Goal: Information Seeking & Learning: Find contact information

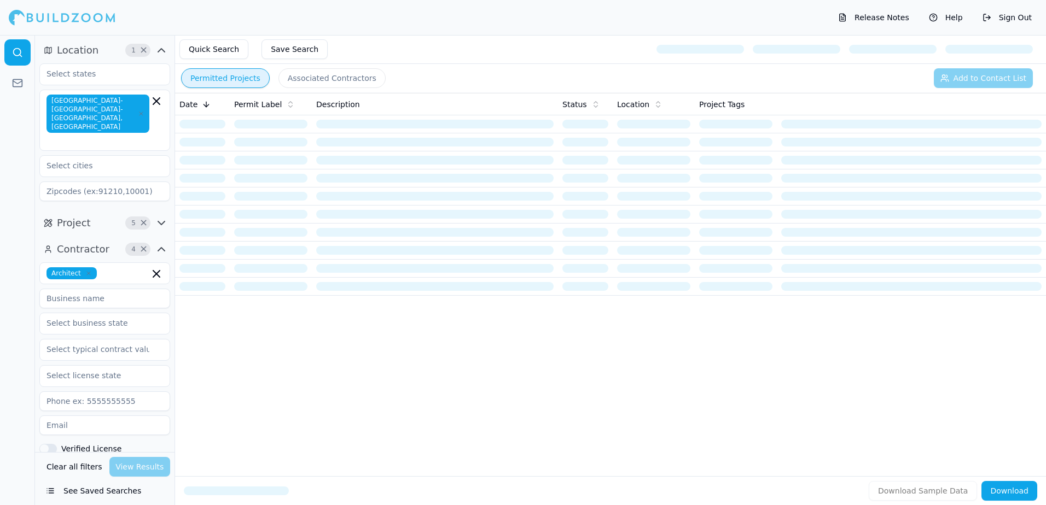
click at [194, 83] on button "Permitted Projects" at bounding box center [225, 78] width 89 height 20
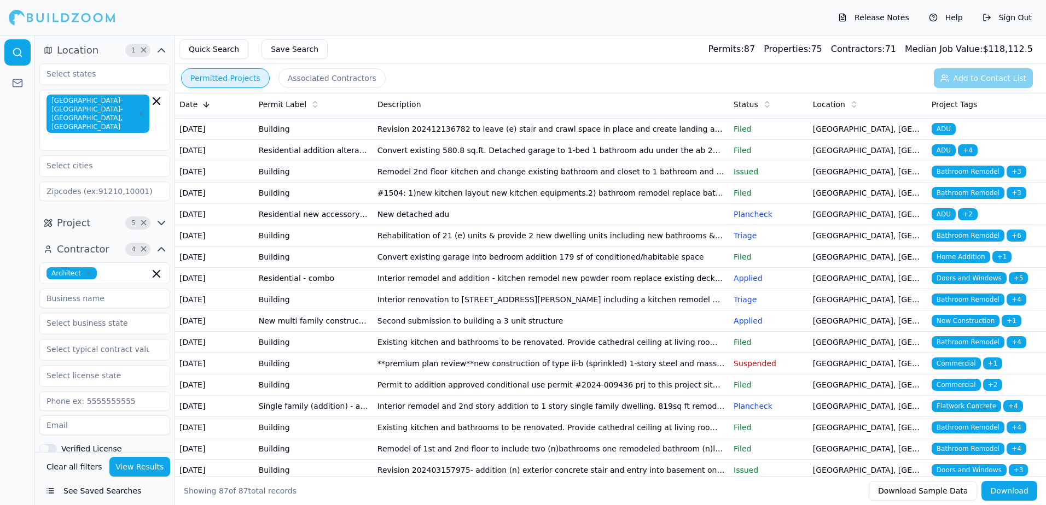
scroll to position [766, 0]
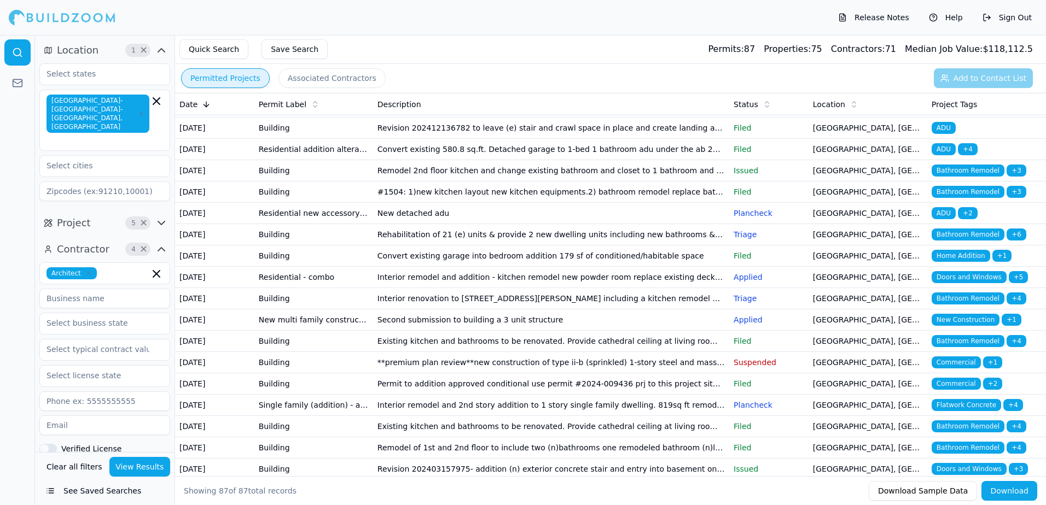
click at [957, 70] on span "Bathroom Remodel" at bounding box center [967, 64] width 73 height 12
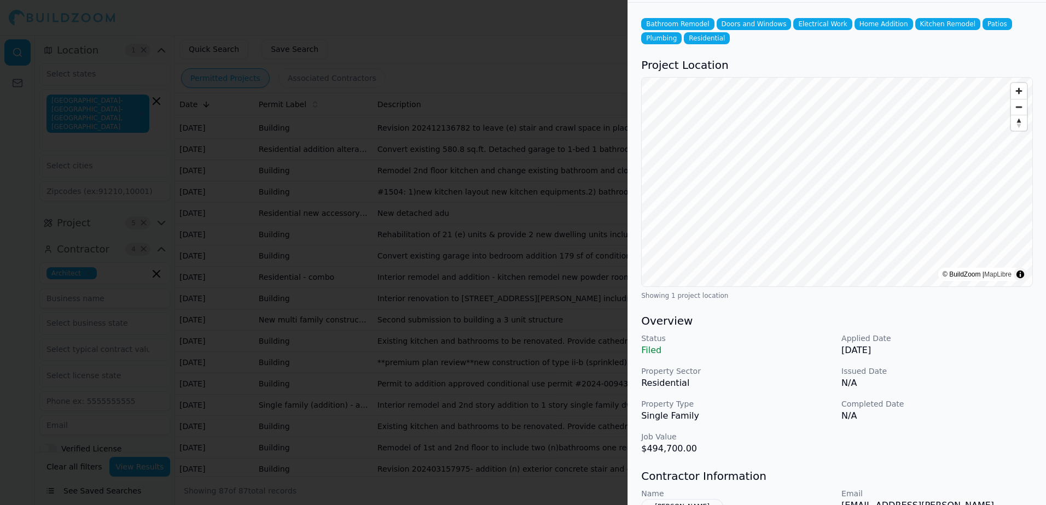
scroll to position [164, 0]
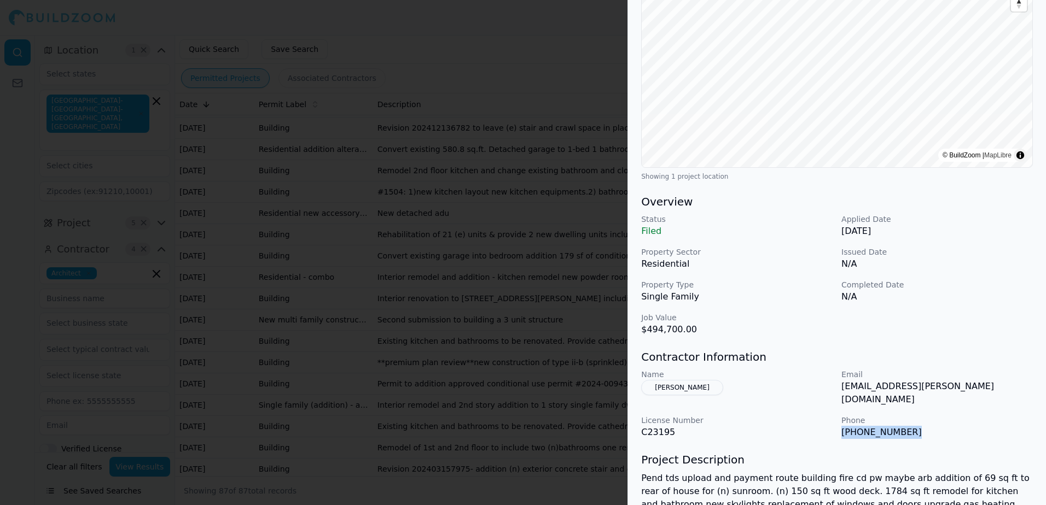
drag, startPoint x: 841, startPoint y: 424, endPoint x: 910, endPoint y: 424, distance: 68.9
click at [910, 426] on p "(510) 420-1234" at bounding box center [936, 432] width 191 height 13
click at [681, 389] on button "Alexandra Saikley" at bounding box center [682, 387] width 82 height 15
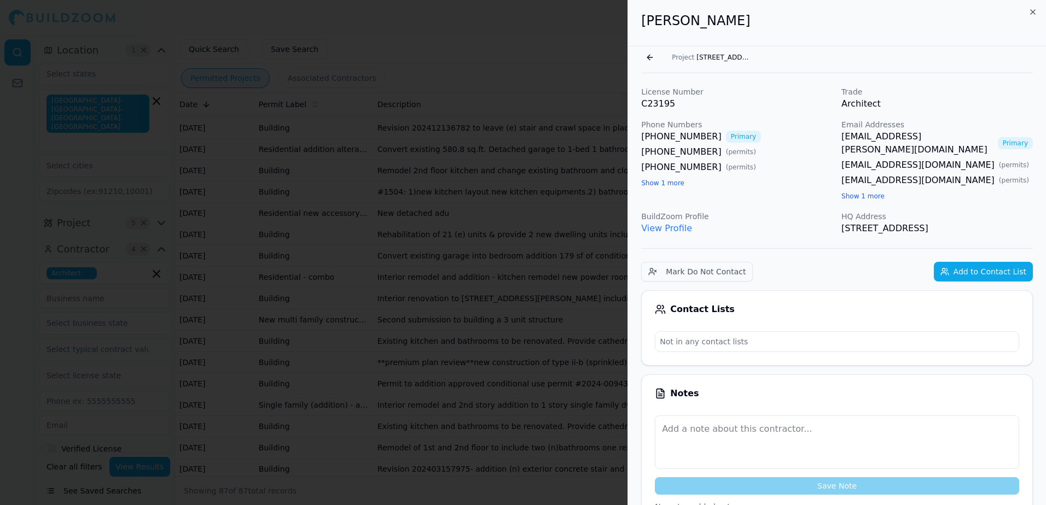
scroll to position [0, 0]
click at [660, 224] on link "View Profile" at bounding box center [666, 229] width 51 height 10
click at [649, 57] on button "Go back" at bounding box center [650, 59] width 18 height 18
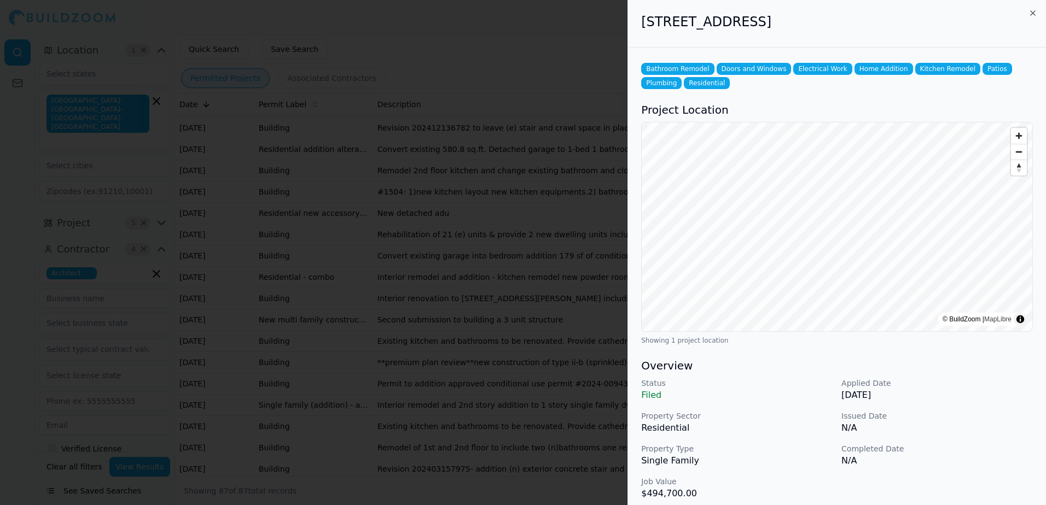
drag, startPoint x: 643, startPoint y: 19, endPoint x: 892, endPoint y: 27, distance: 249.5
click at [892, 27] on h2 "3065 Greenoak Ct, San Mateo, CA, 94403" at bounding box center [837, 22] width 392 height 18
drag, startPoint x: 892, startPoint y: 27, endPoint x: 864, endPoint y: 25, distance: 27.9
copy h2 "3065 Greenoak Ct, San Mateo, CA, 94403"
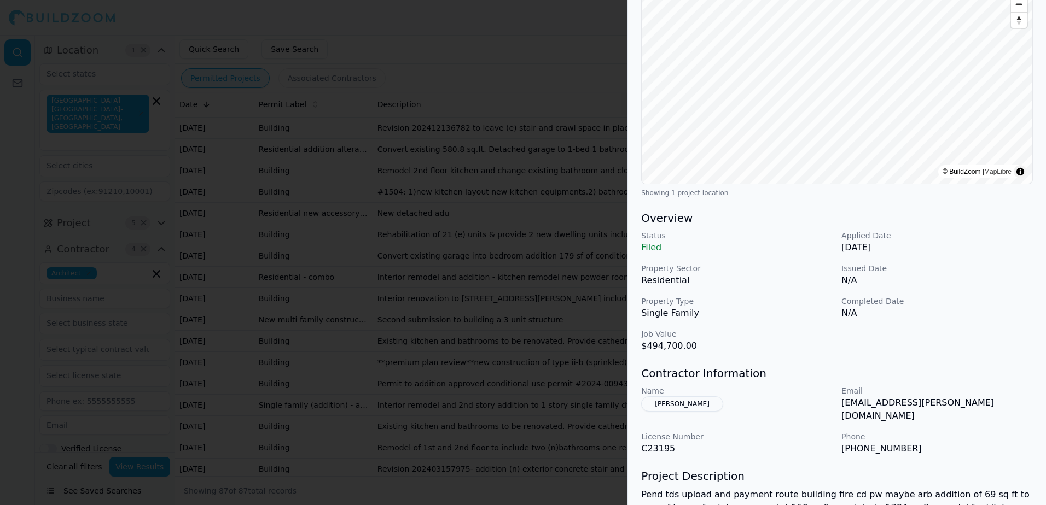
scroll to position [219, 0]
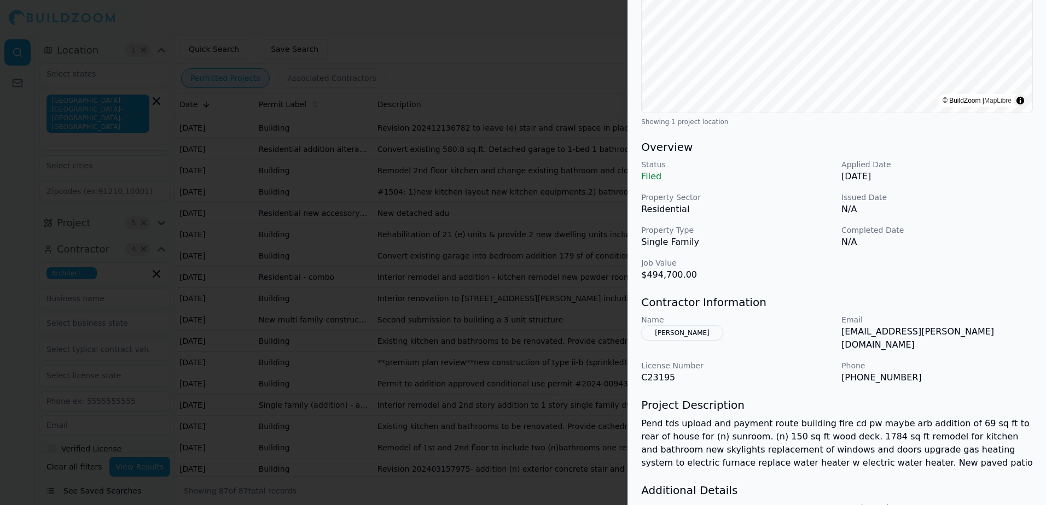
click at [661, 334] on button "Alexandra Saikley" at bounding box center [682, 332] width 82 height 15
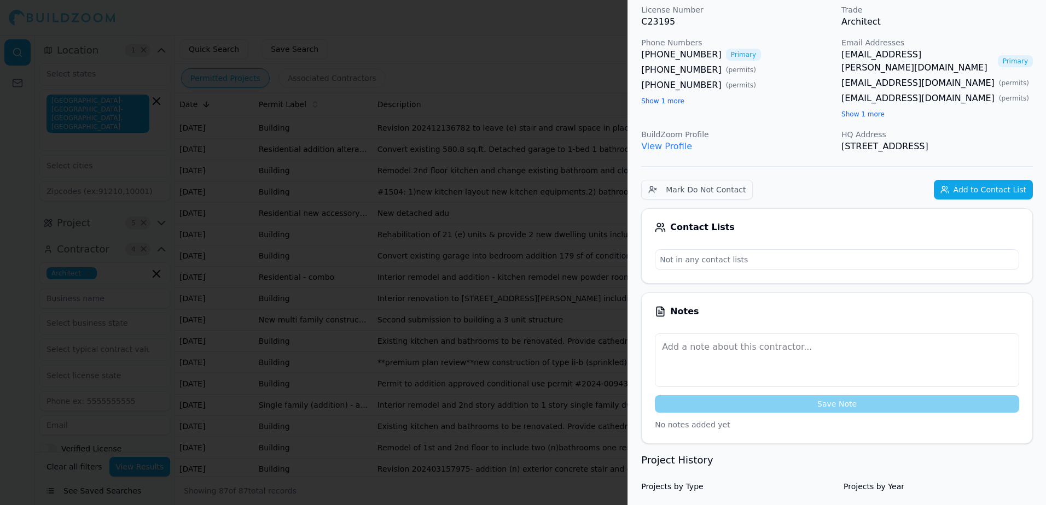
scroll to position [27, 0]
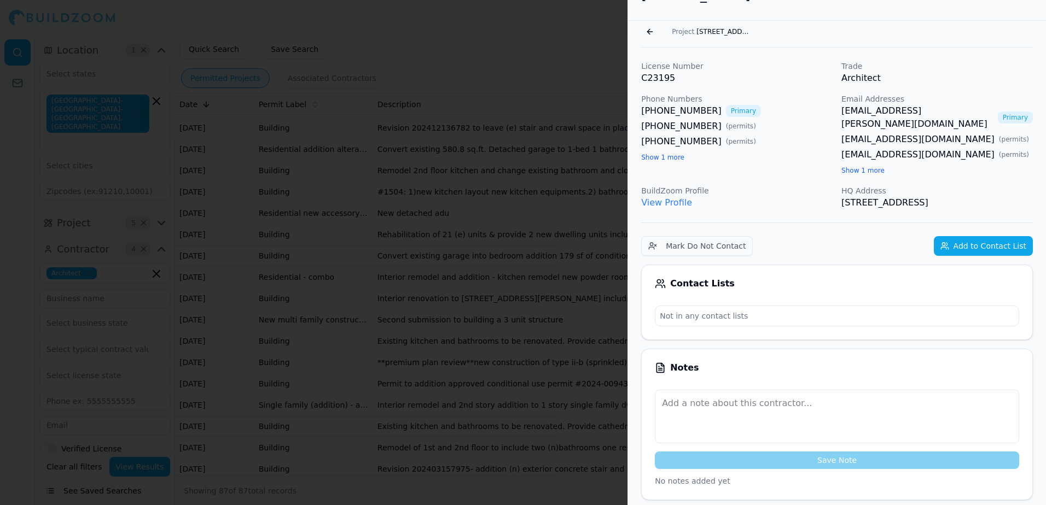
click at [663, 197] on link "View Profile" at bounding box center [666, 202] width 51 height 10
click at [542, 54] on div at bounding box center [523, 252] width 1046 height 505
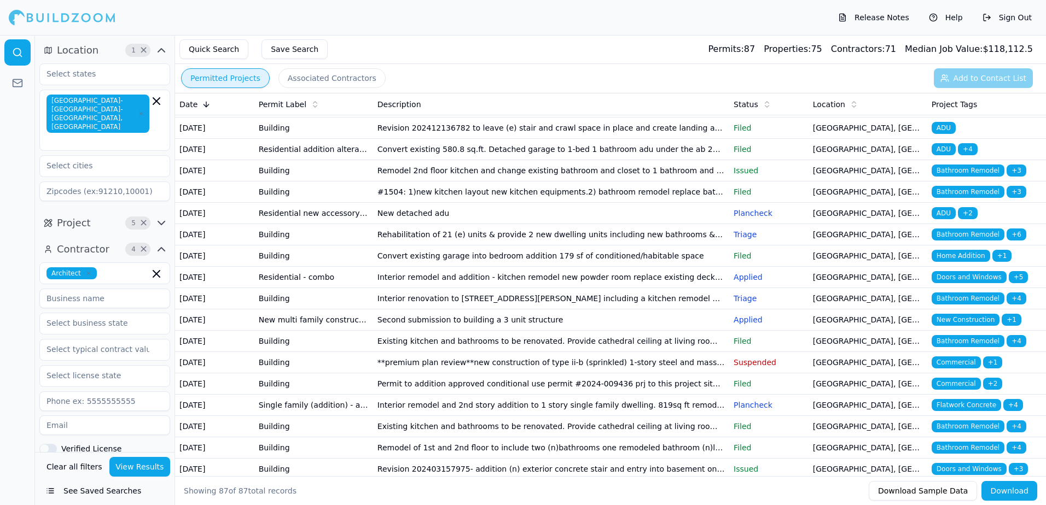
click at [959, 113] on span "Bathroom Remodel" at bounding box center [967, 107] width 73 height 12
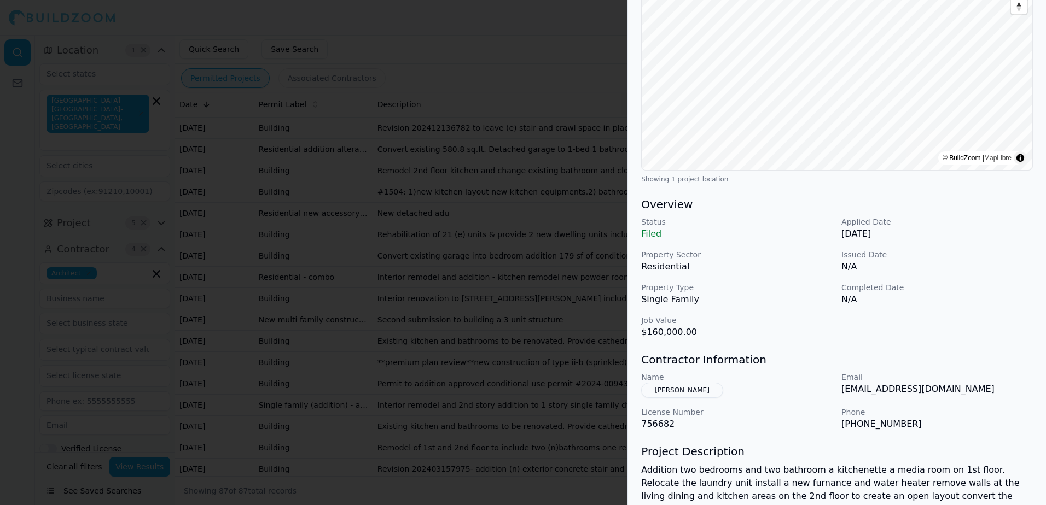
scroll to position [164, 0]
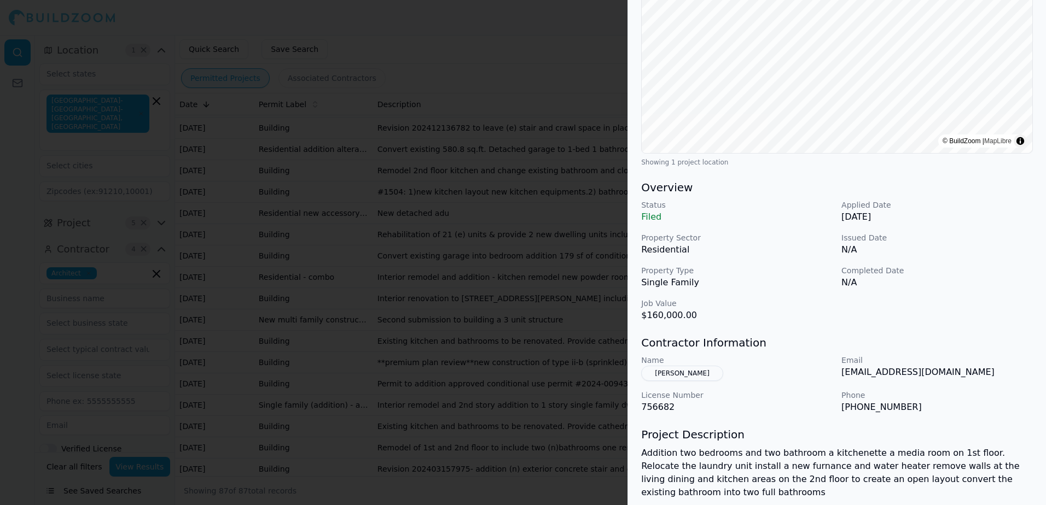
click at [672, 372] on button "Chu Tien Hsi" at bounding box center [682, 373] width 82 height 15
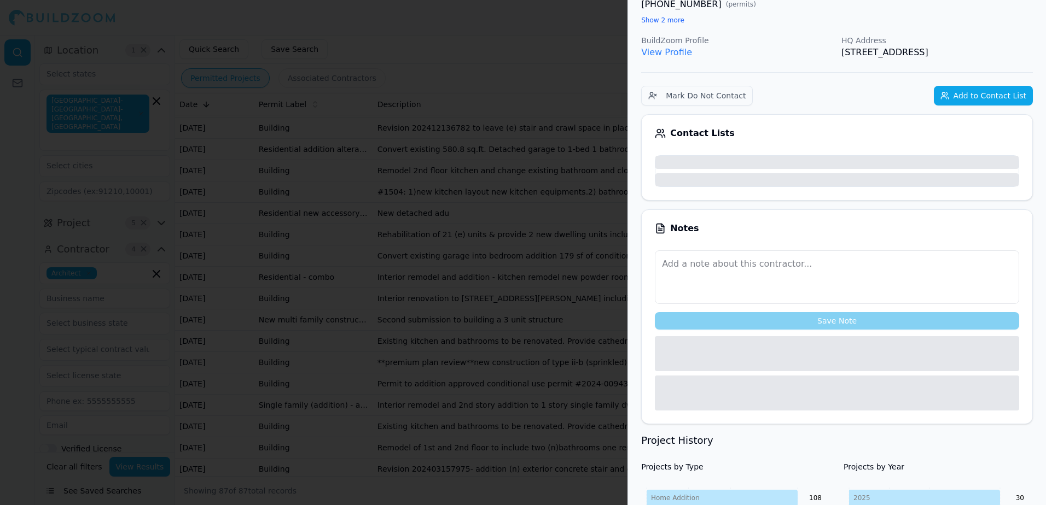
scroll to position [191, 0]
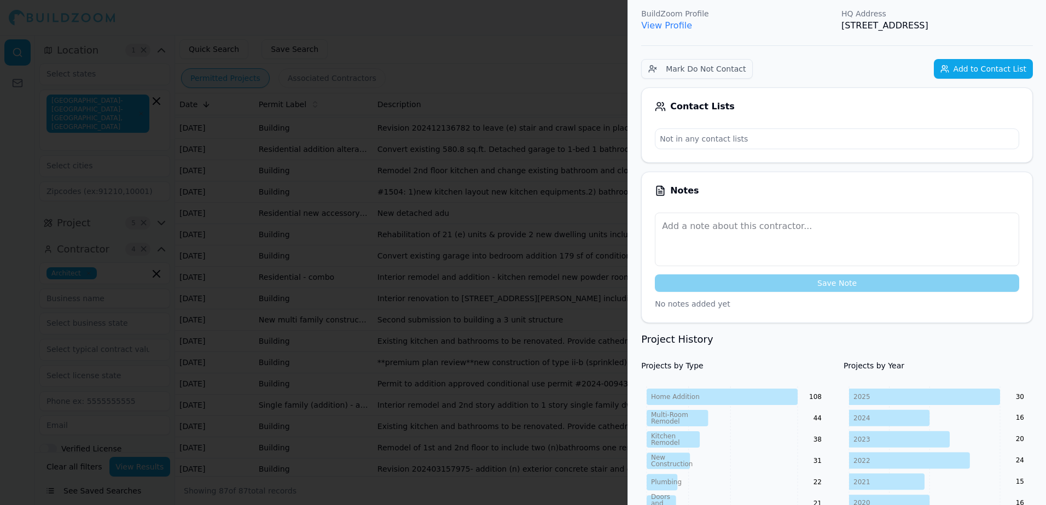
click at [672, 28] on link "View Profile" at bounding box center [666, 25] width 51 height 10
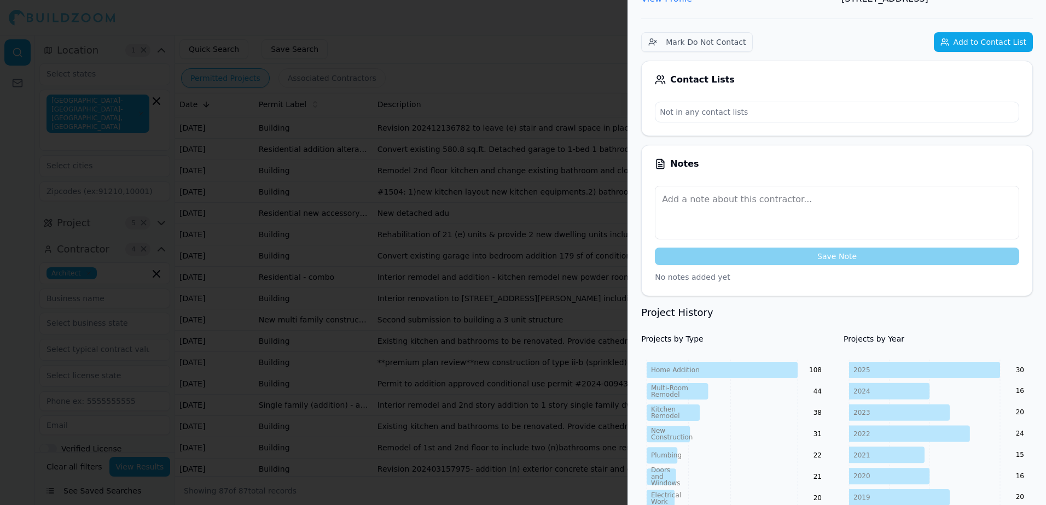
click at [578, 34] on div at bounding box center [523, 252] width 1046 height 505
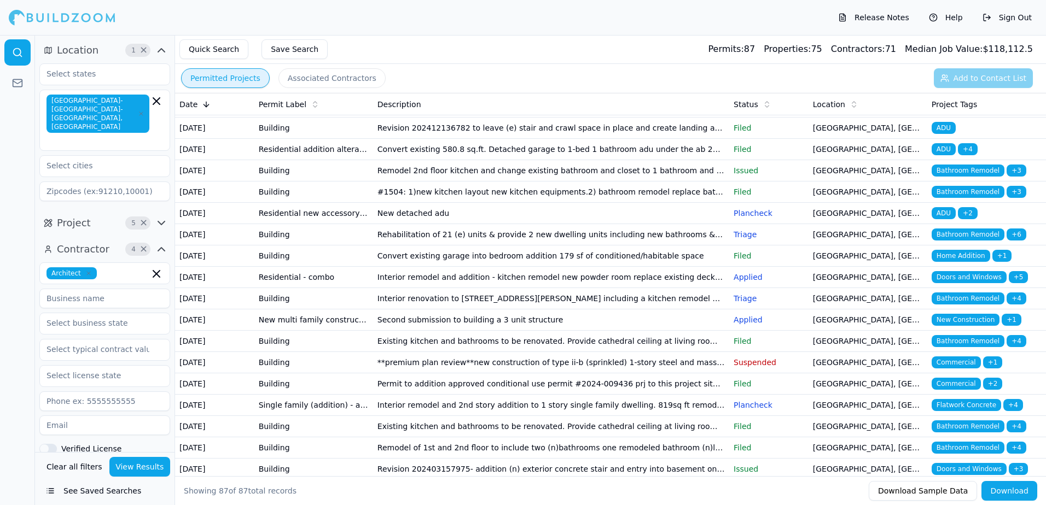
click at [958, 49] on span "Bathroom Remodel" at bounding box center [967, 43] width 73 height 12
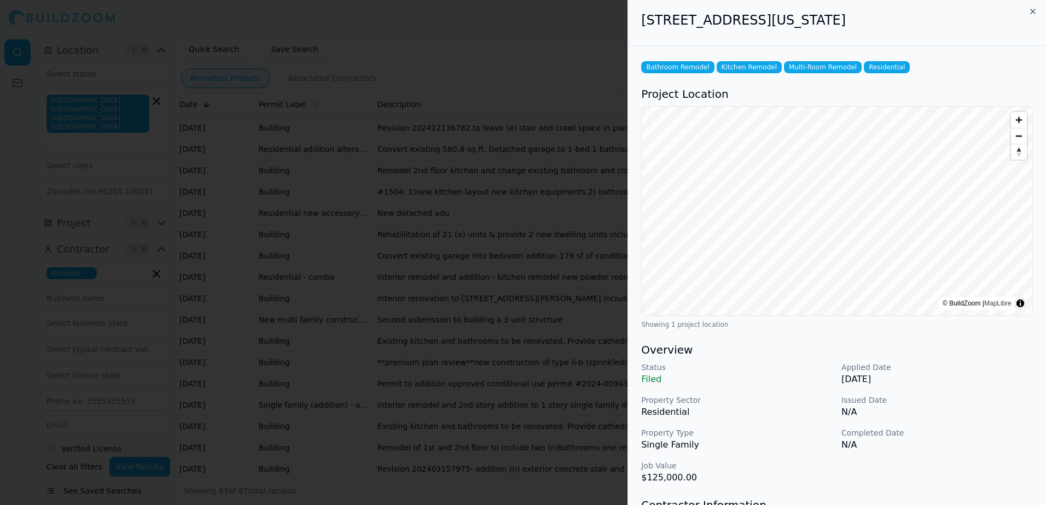
scroll to position [0, 0]
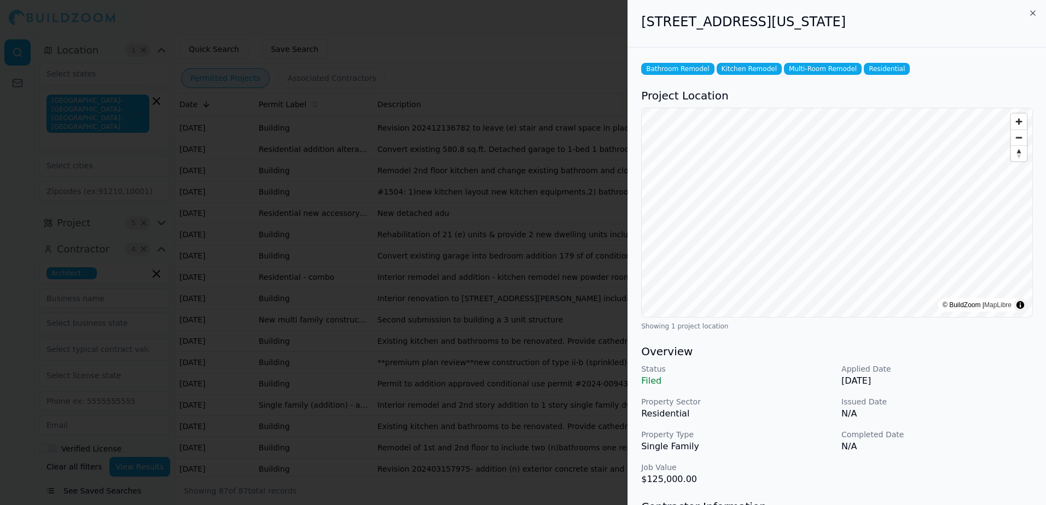
click at [422, 38] on div at bounding box center [523, 252] width 1046 height 505
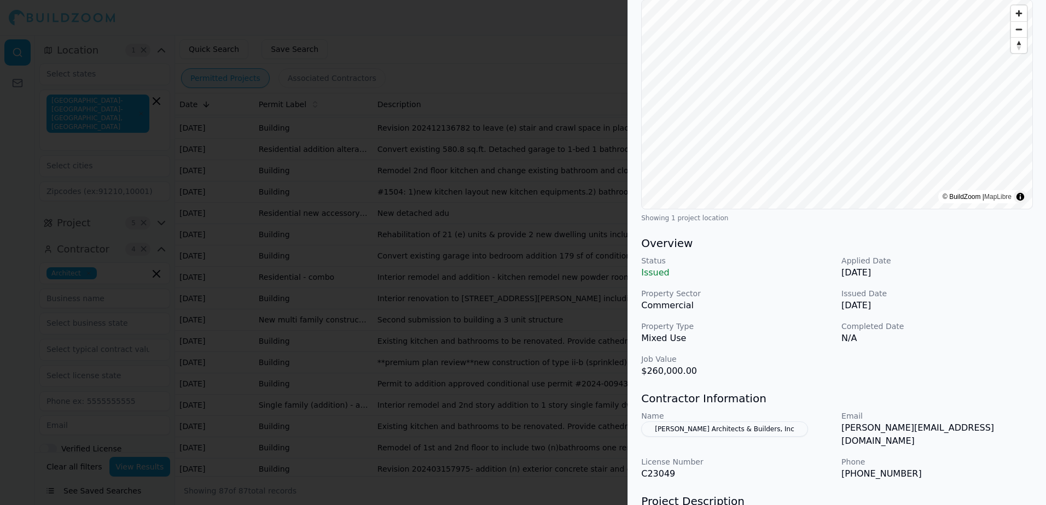
scroll to position [109, 0]
click at [703, 429] on button "Plonowski Architects & Builders, Inc" at bounding box center [724, 428] width 167 height 15
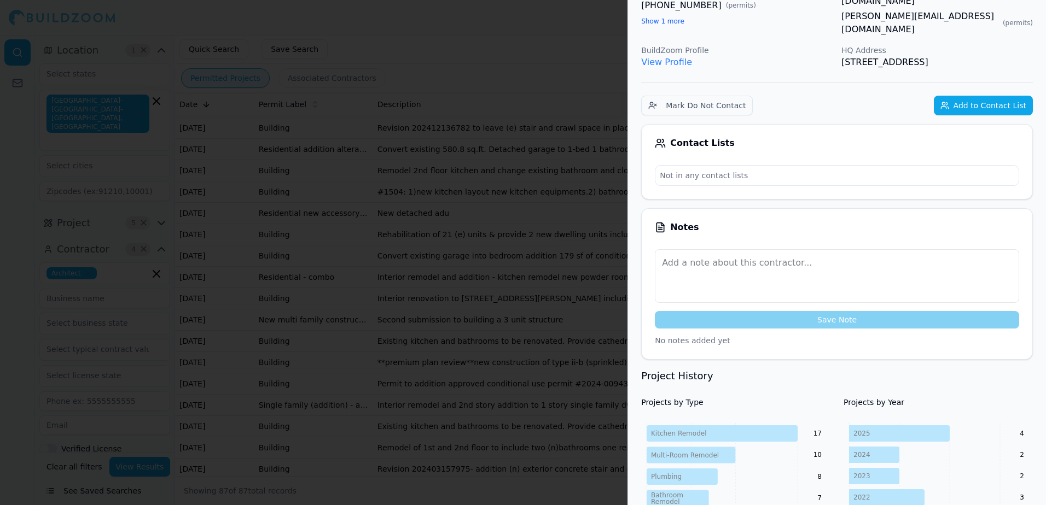
click at [564, 39] on div at bounding box center [523, 252] width 1046 height 505
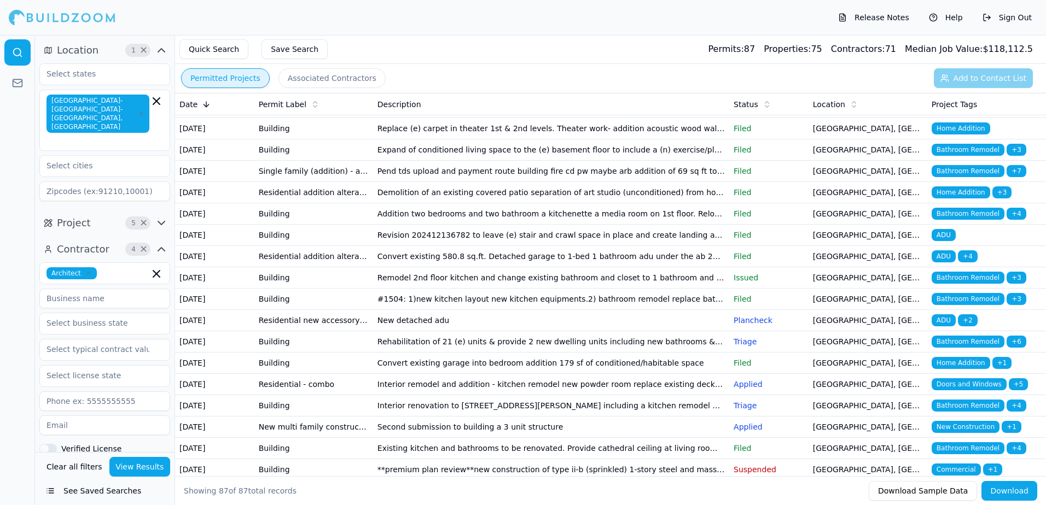
scroll to position [656, 0]
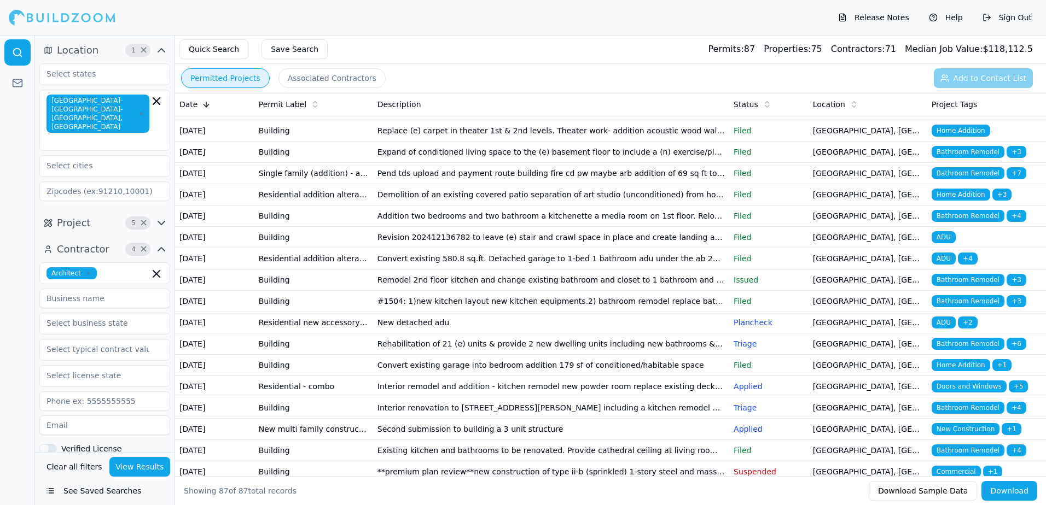
click at [956, 9] on span "Bathroom Remodel" at bounding box center [967, 3] width 73 height 12
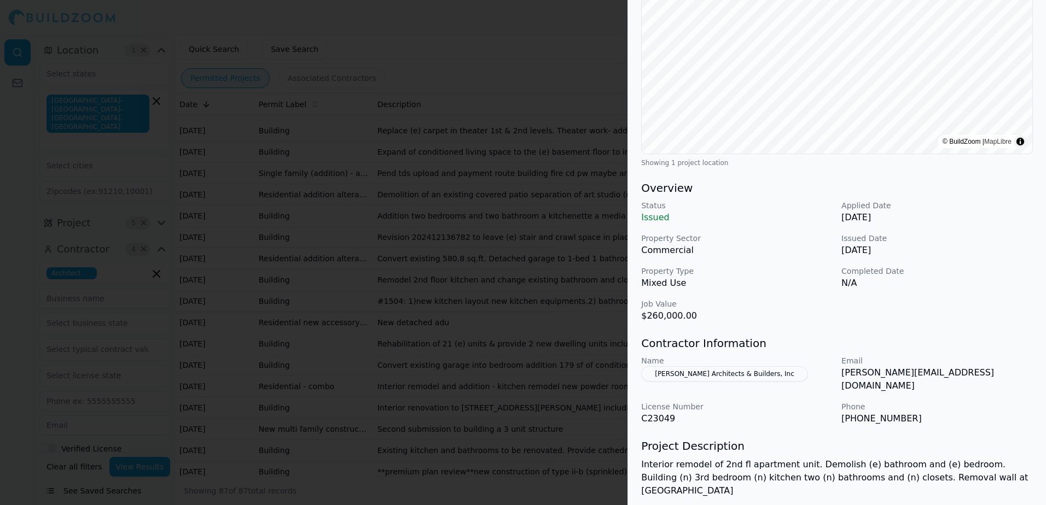
scroll to position [164, 0]
click at [732, 375] on button "Plonowski Architects & Builders, Inc" at bounding box center [724, 373] width 167 height 15
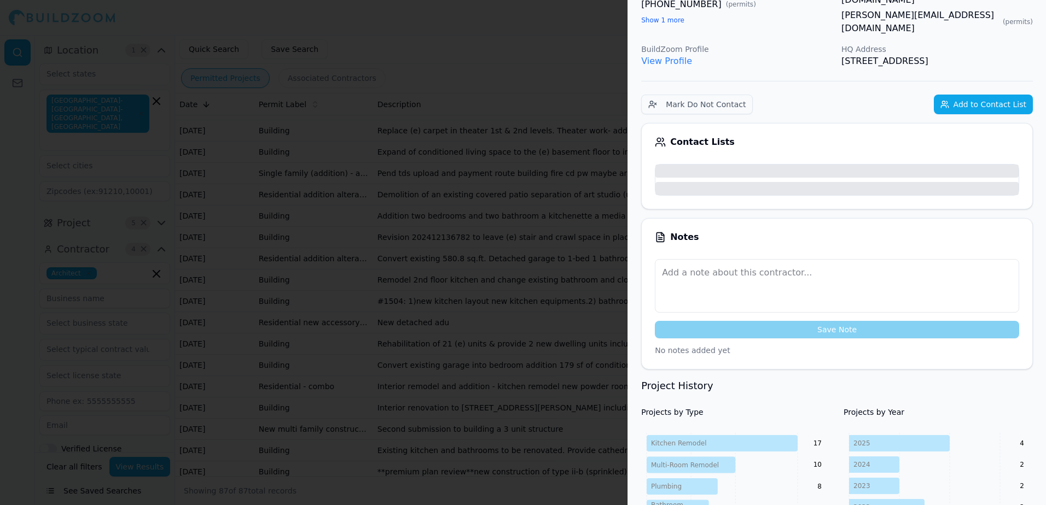
scroll to position [191, 0]
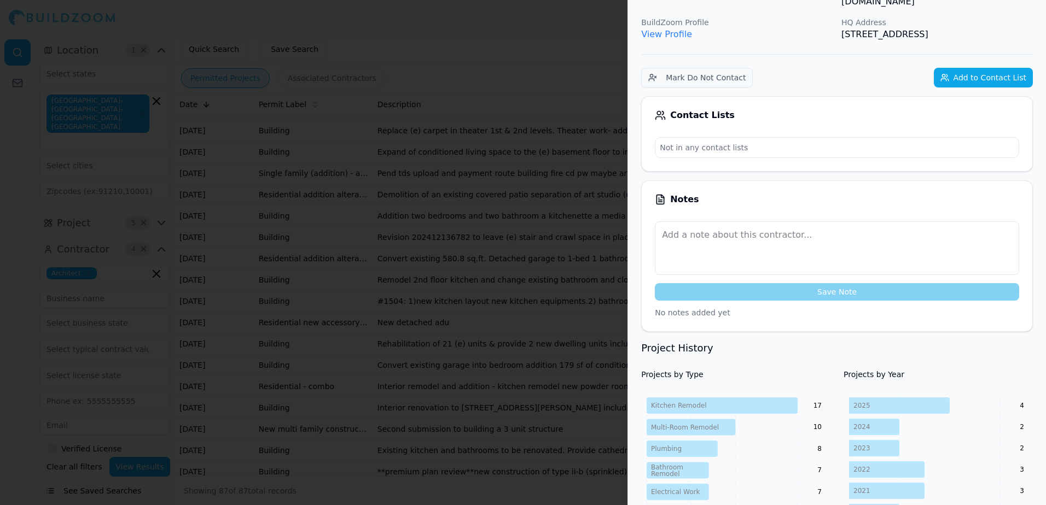
click at [672, 29] on link "View Profile" at bounding box center [666, 34] width 51 height 10
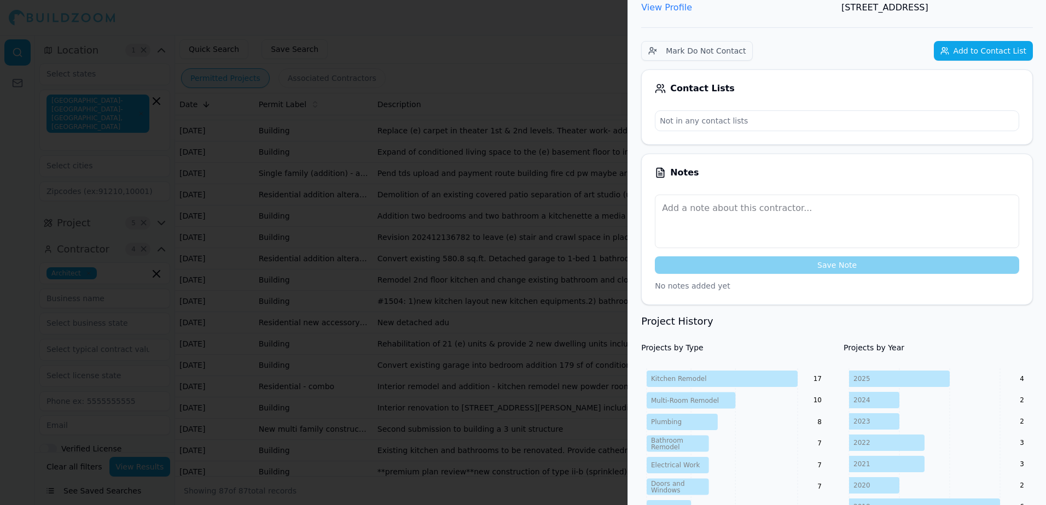
click at [536, 56] on div at bounding box center [523, 252] width 1046 height 505
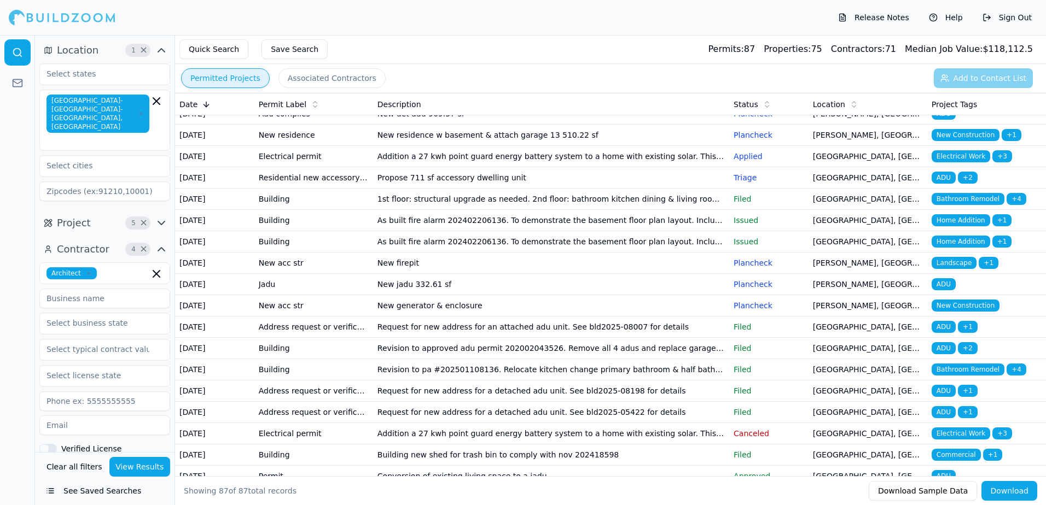
scroll to position [0, 0]
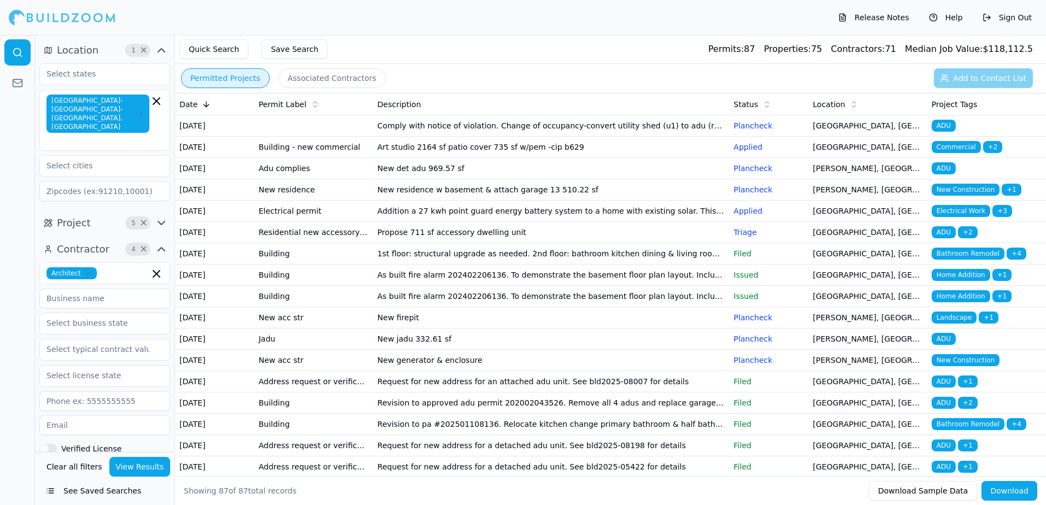
click at [942, 125] on span "ADU" at bounding box center [943, 126] width 24 height 12
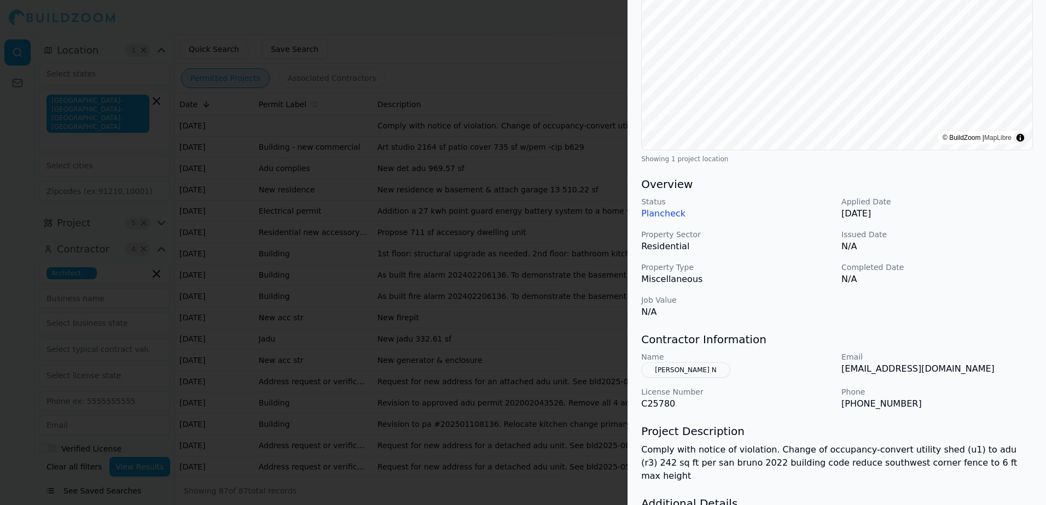
scroll to position [219, 0]
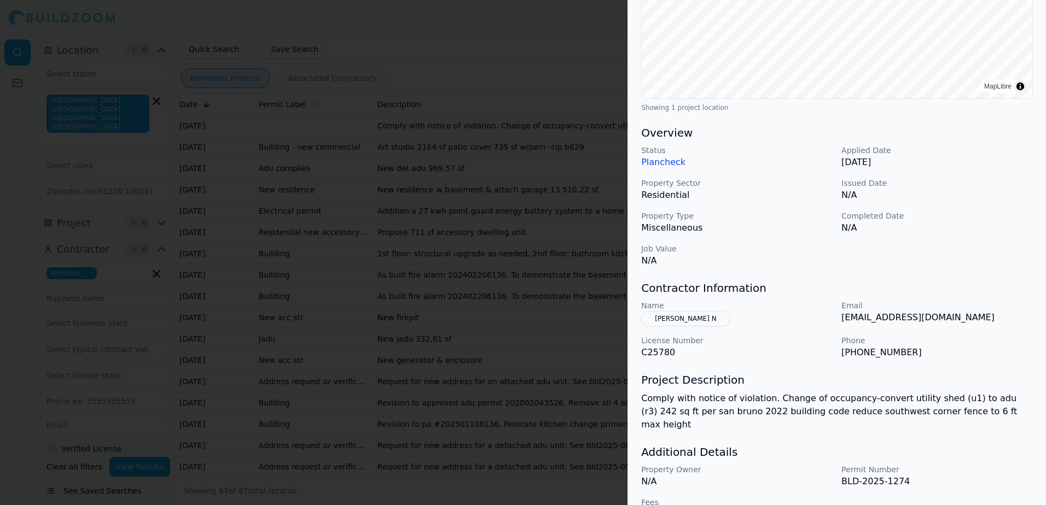
click at [514, 38] on div at bounding box center [523, 252] width 1046 height 505
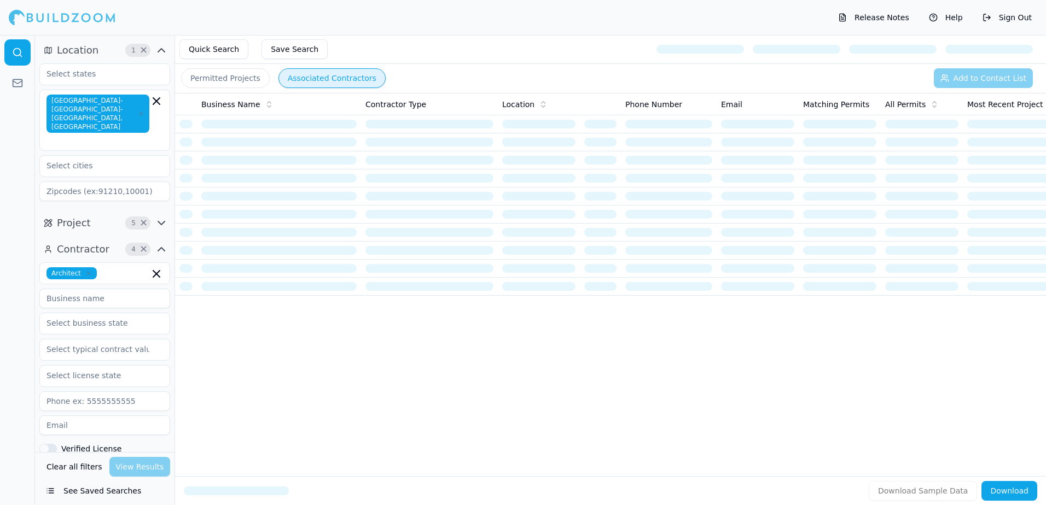
click at [228, 75] on button "Permitted Projects" at bounding box center [225, 78] width 89 height 20
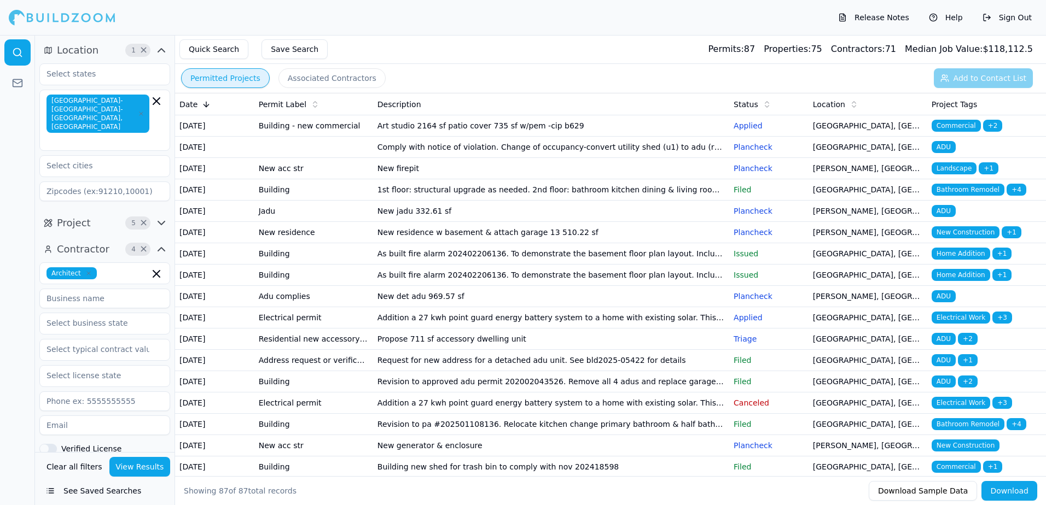
click at [993, 196] on span "Bathroom Remodel" at bounding box center [967, 190] width 73 height 12
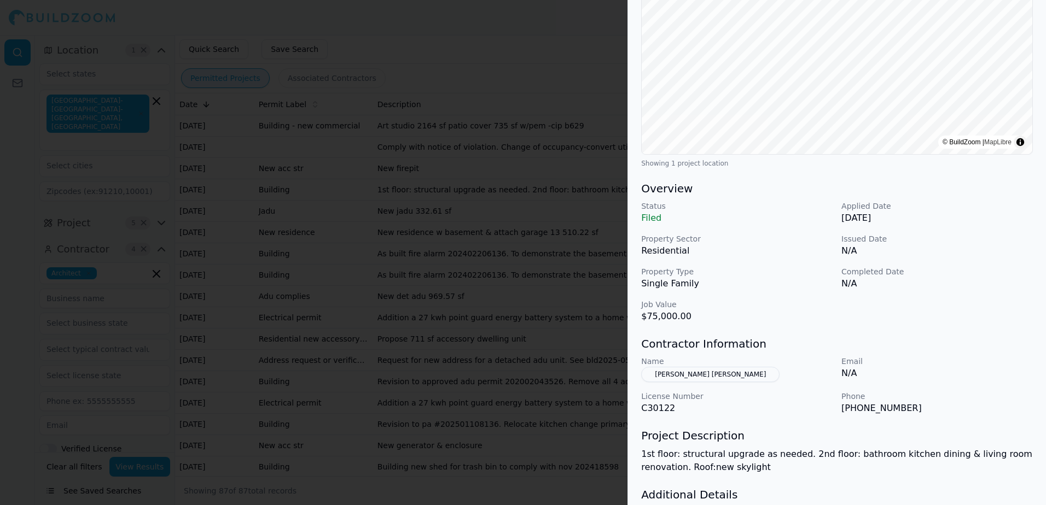
scroll to position [164, 0]
click at [683, 372] on button "[PERSON_NAME] [PERSON_NAME]" at bounding box center [710, 373] width 138 height 15
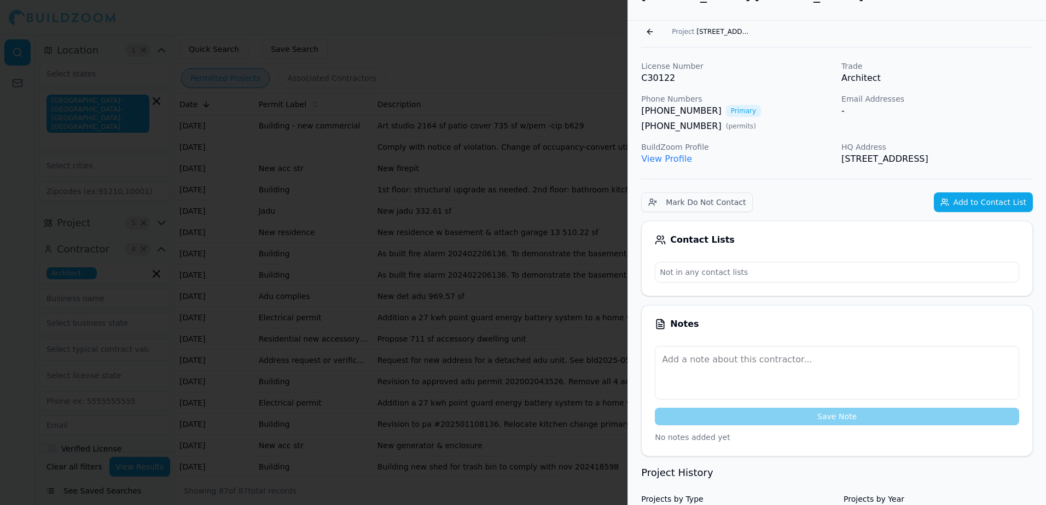
scroll to position [0, 0]
